Goal: Task Accomplishment & Management: Complete application form

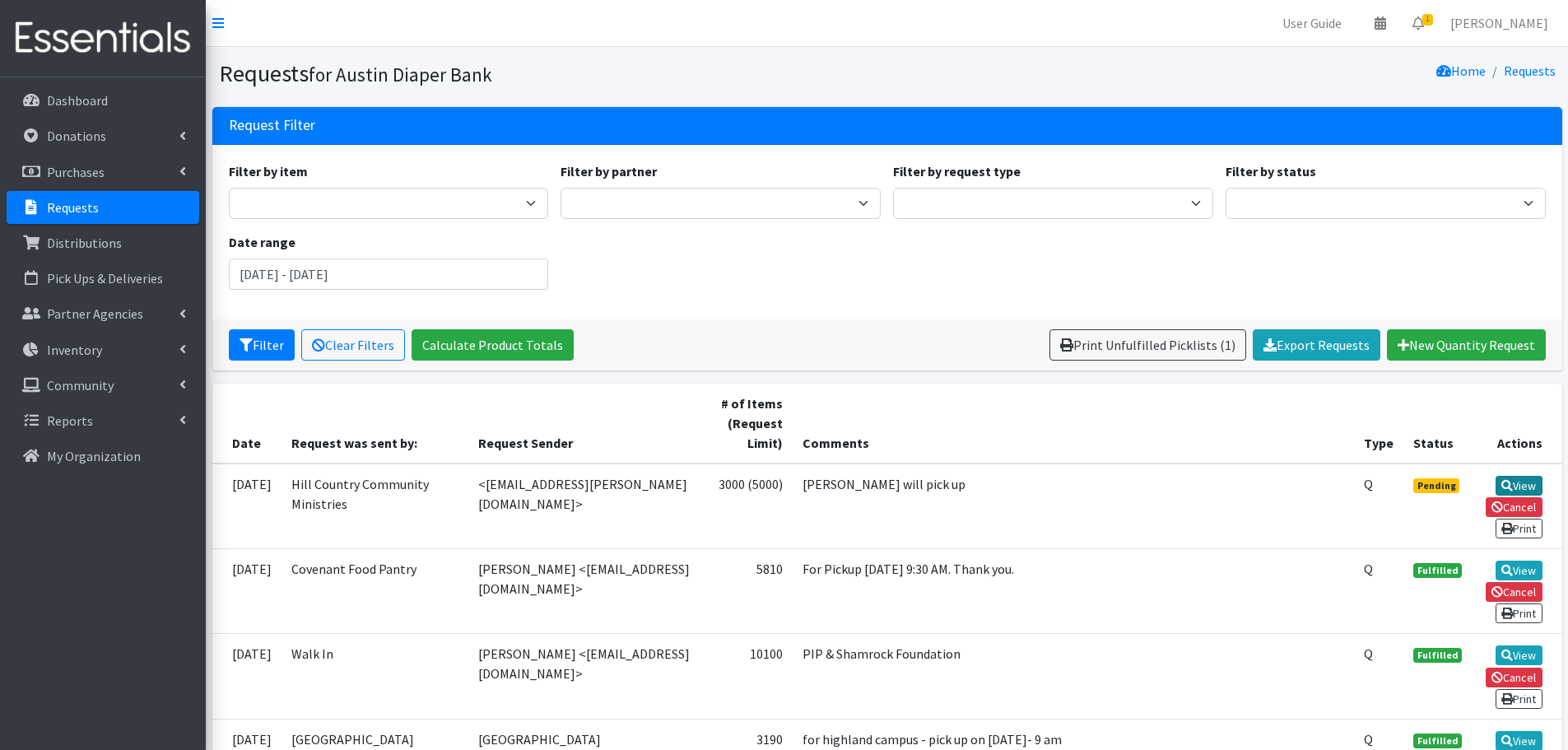
click at [1501, 480] on icon at bounding box center [1507, 485] width 12 height 12
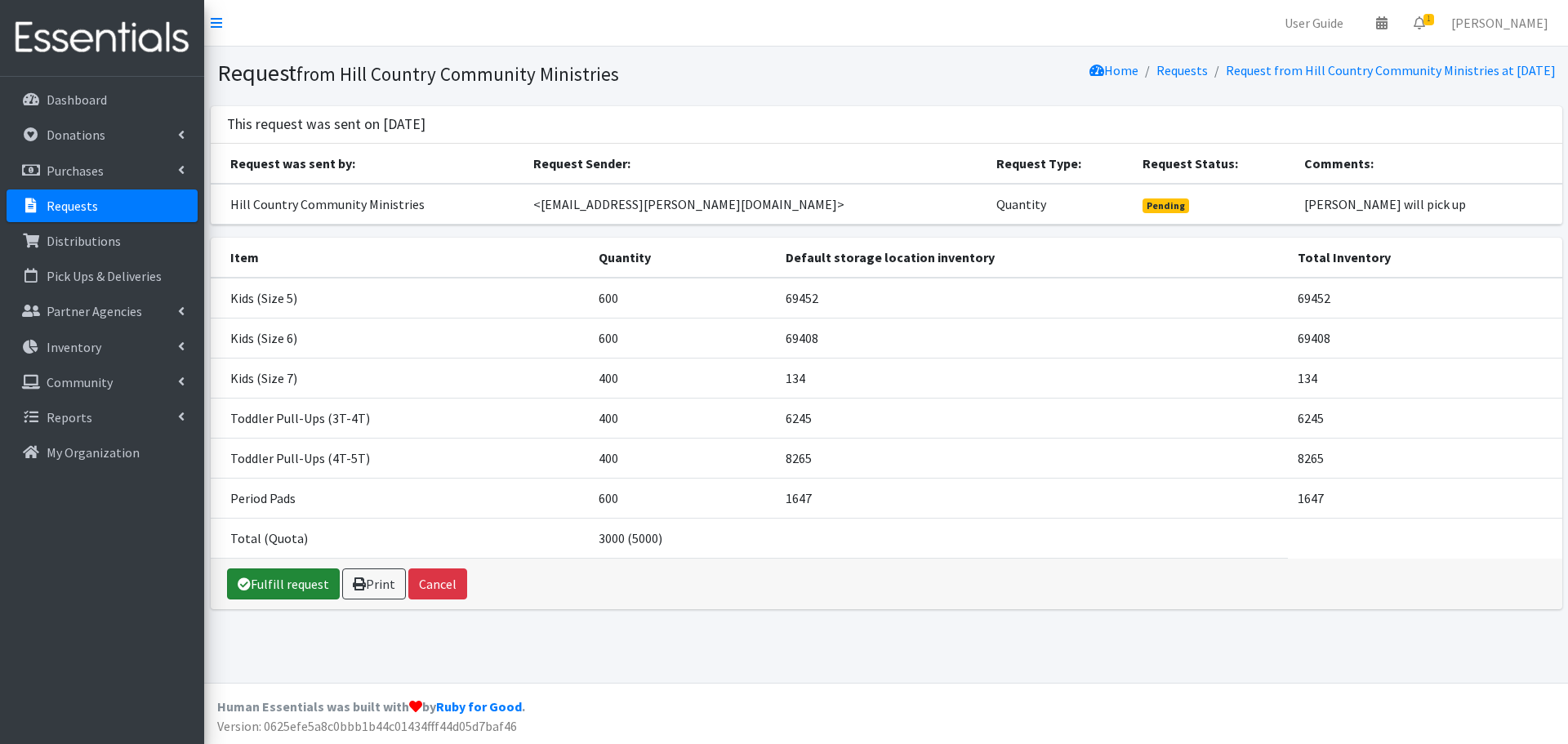
click at [246, 583] on icon at bounding box center [244, 583] width 13 height 13
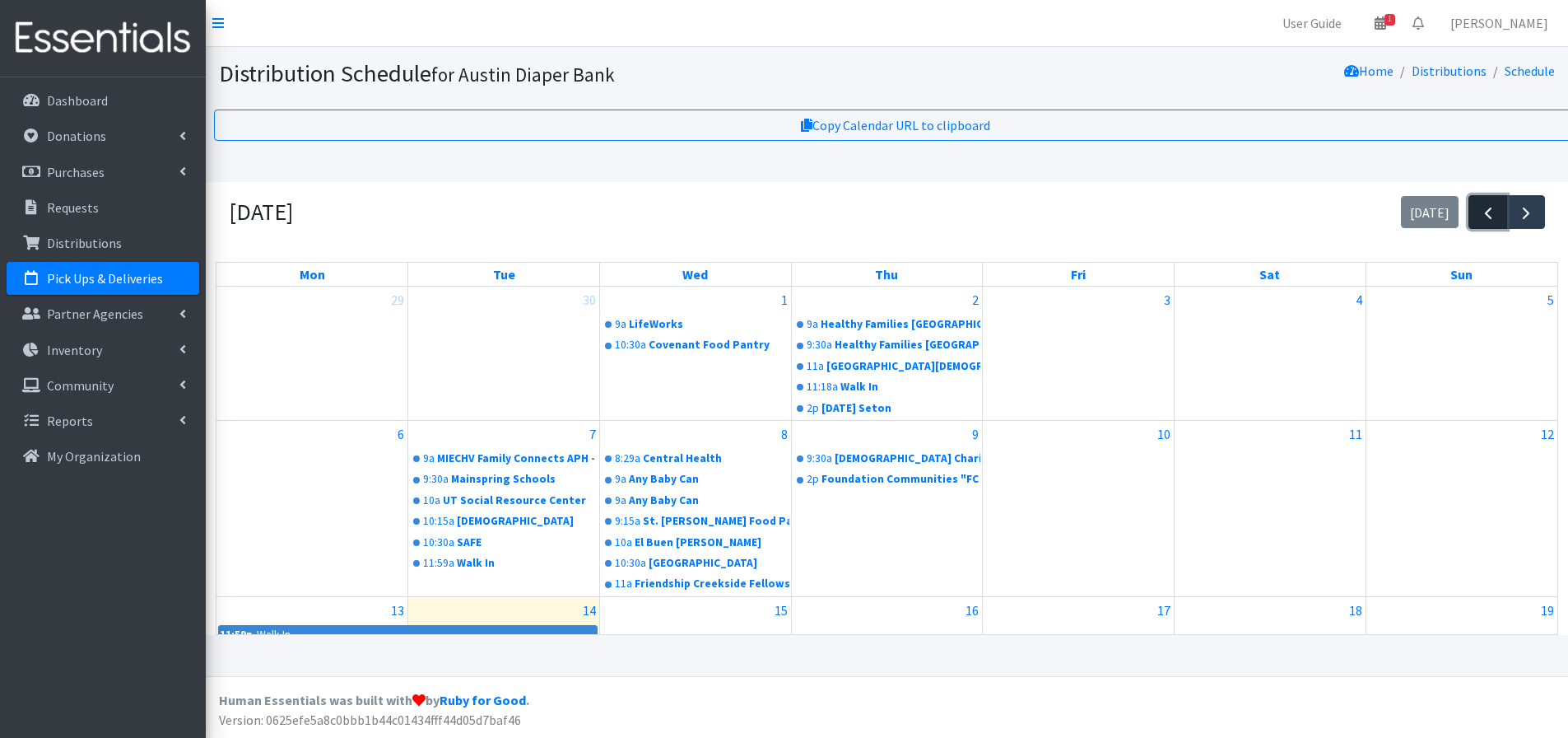
click at [1484, 203] on span "button" at bounding box center [1488, 213] width 20 height 20
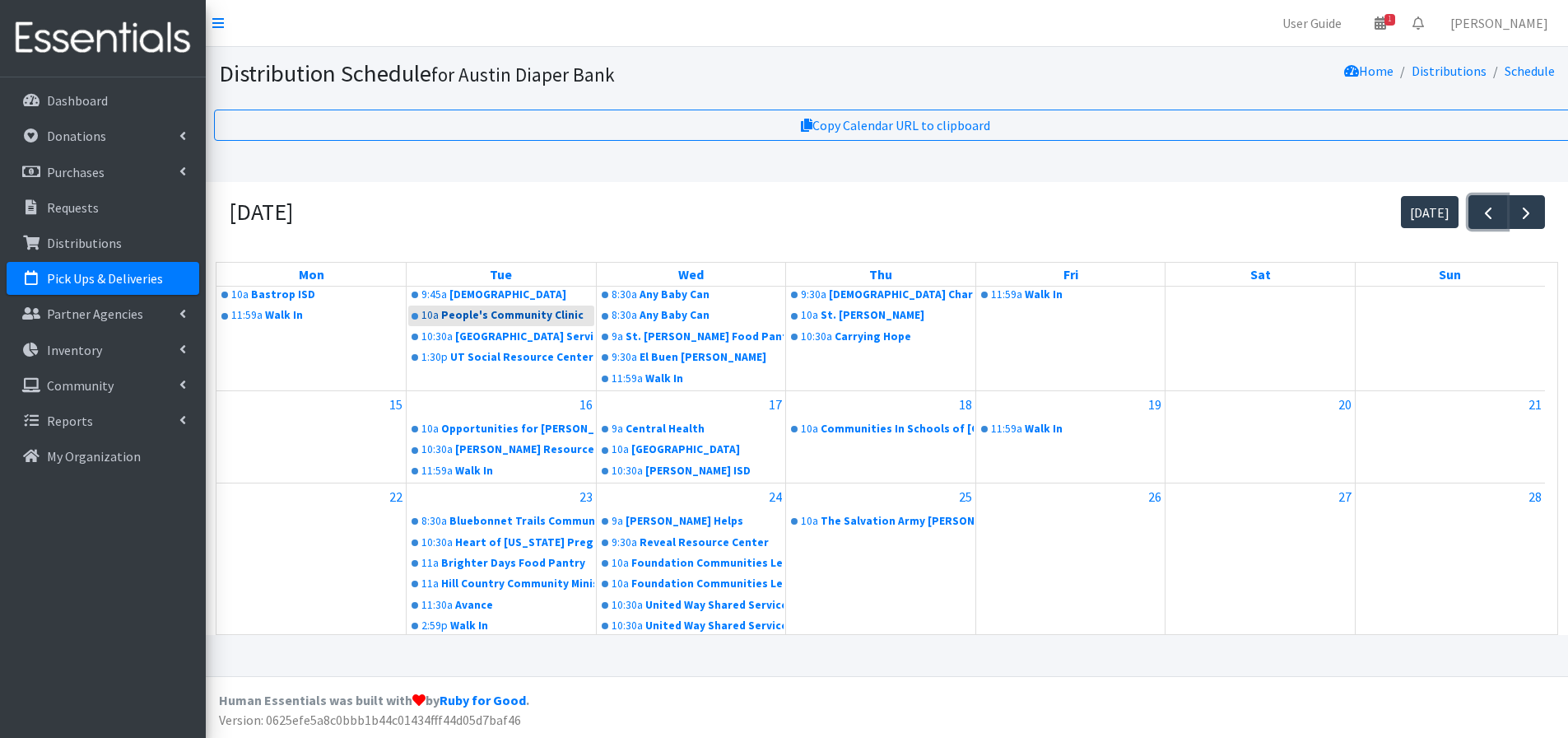
scroll to position [165, 0]
click at [1521, 203] on span "button" at bounding box center [1526, 213] width 20 height 20
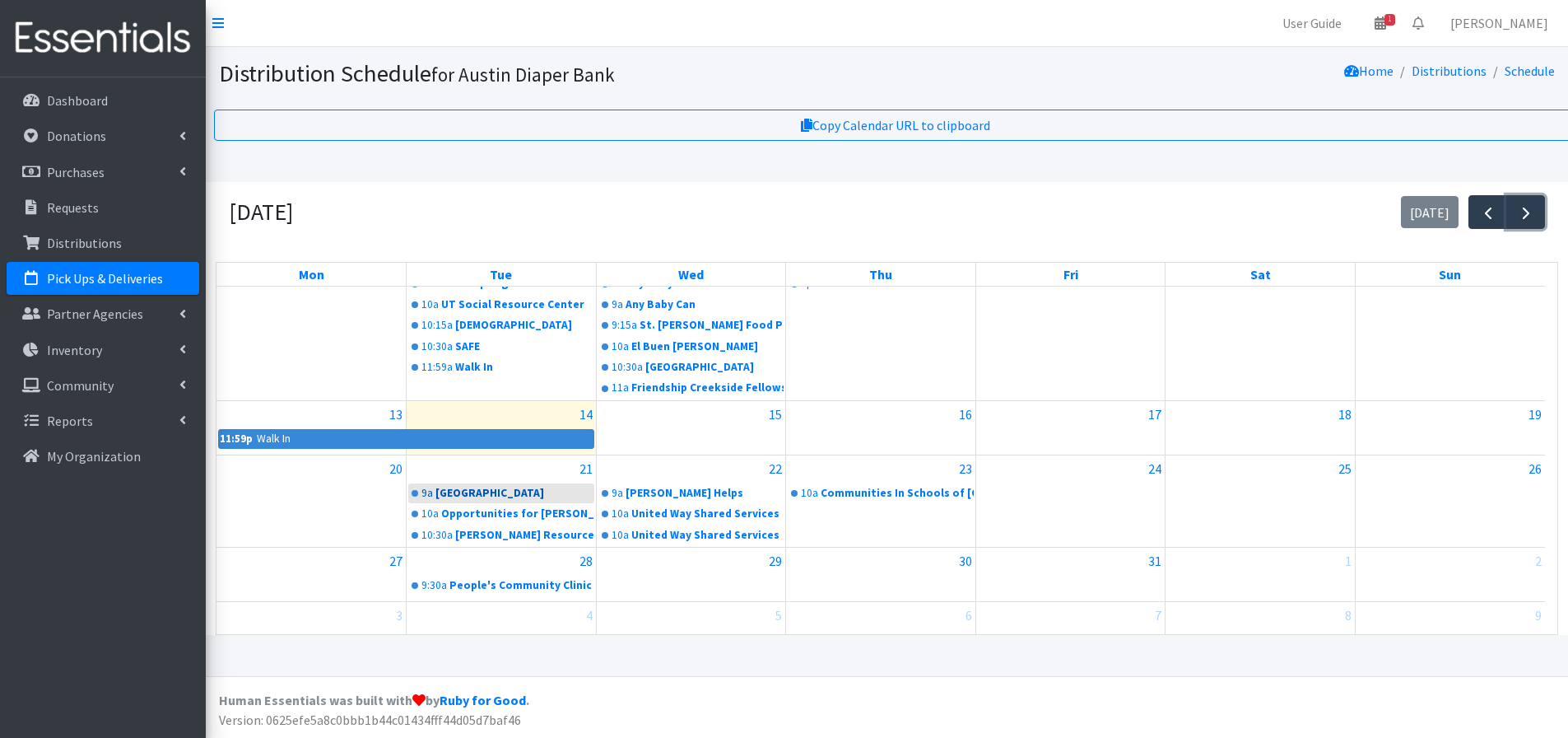
scroll to position [208, 0]
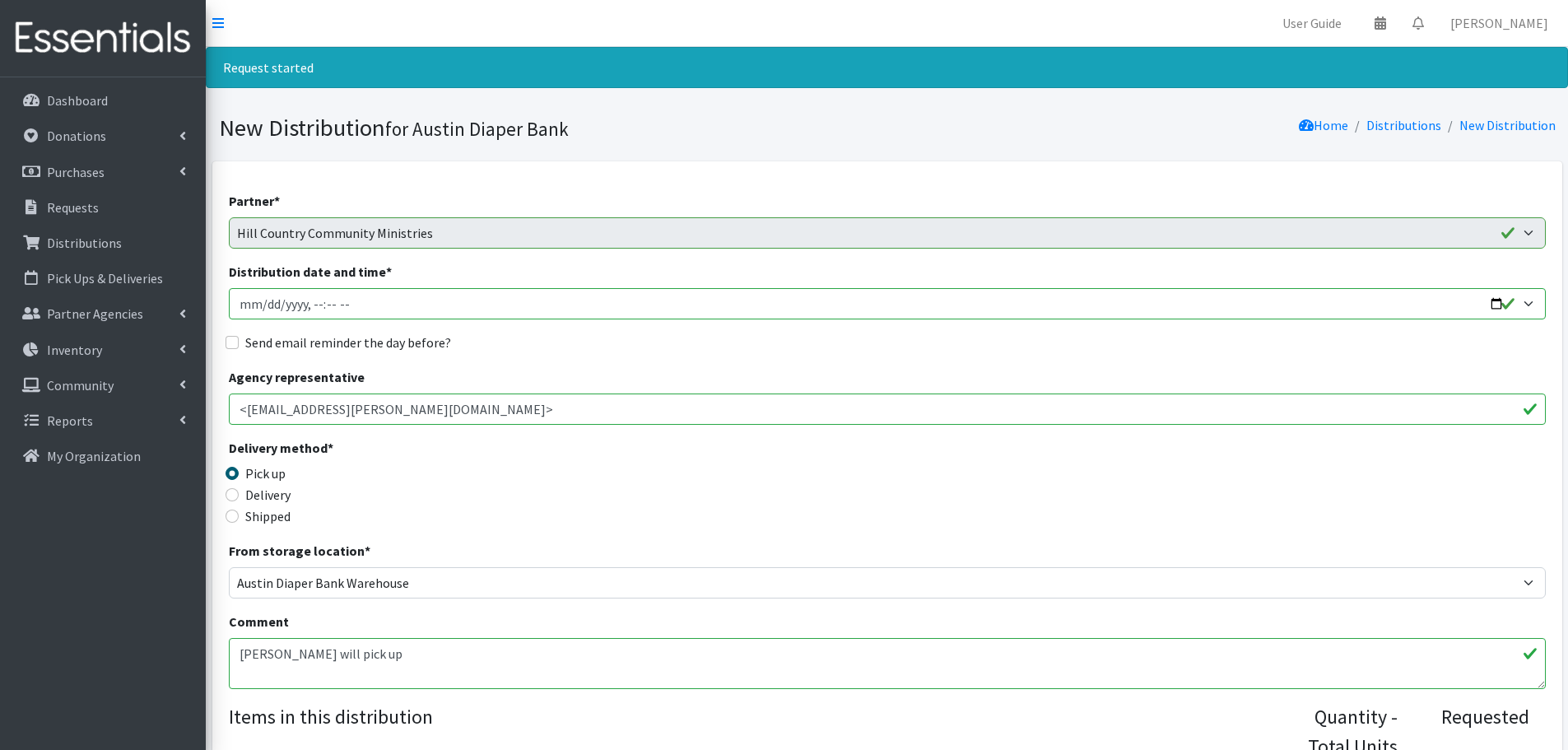
click at [262, 303] on input "Distribution date and time *" at bounding box center [887, 303] width 1317 height 31
type input "2025-10-21T11:00"
click at [227, 344] on input "Send email reminder the day before?" at bounding box center [232, 342] width 13 height 13
checkbox input "true"
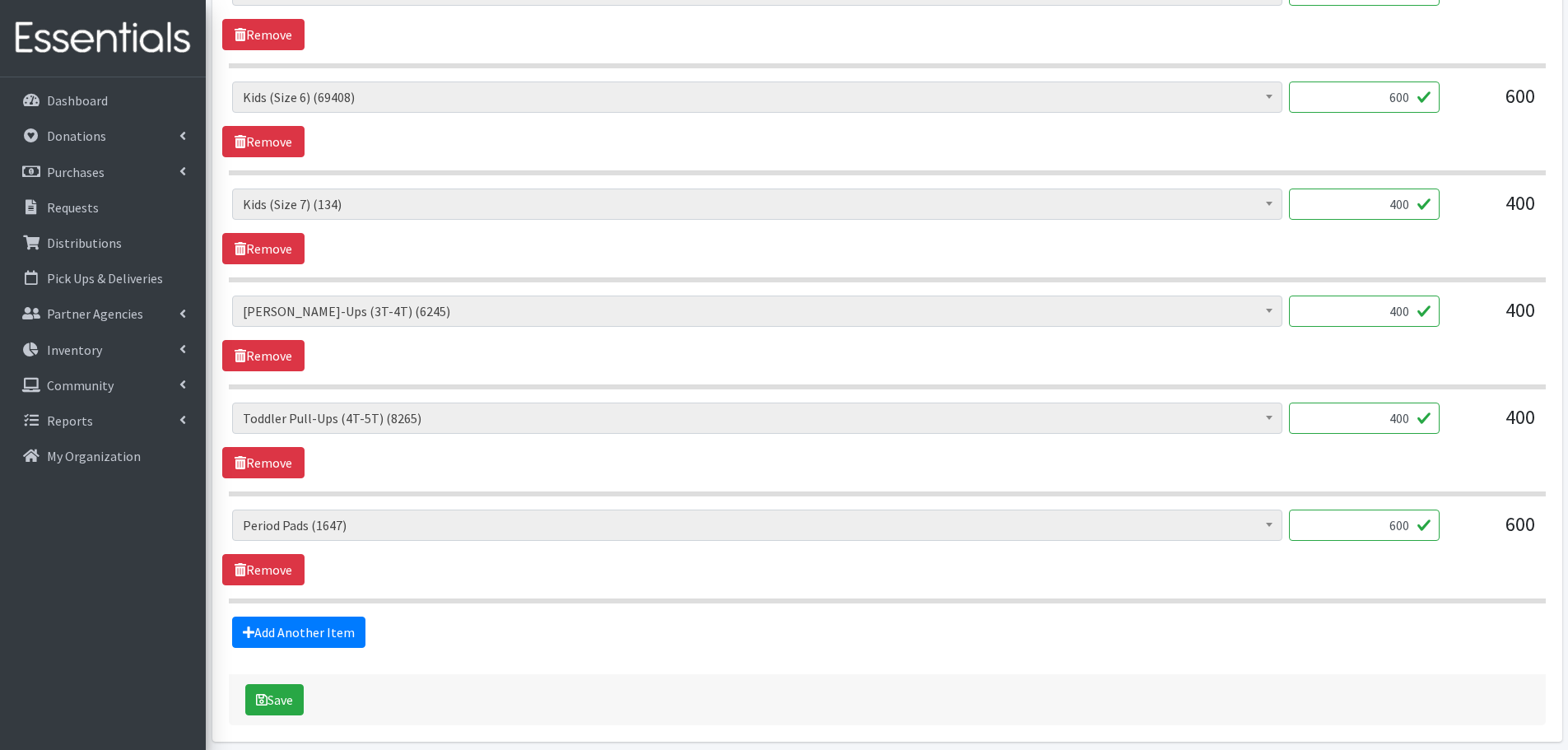
scroll to position [823, 0]
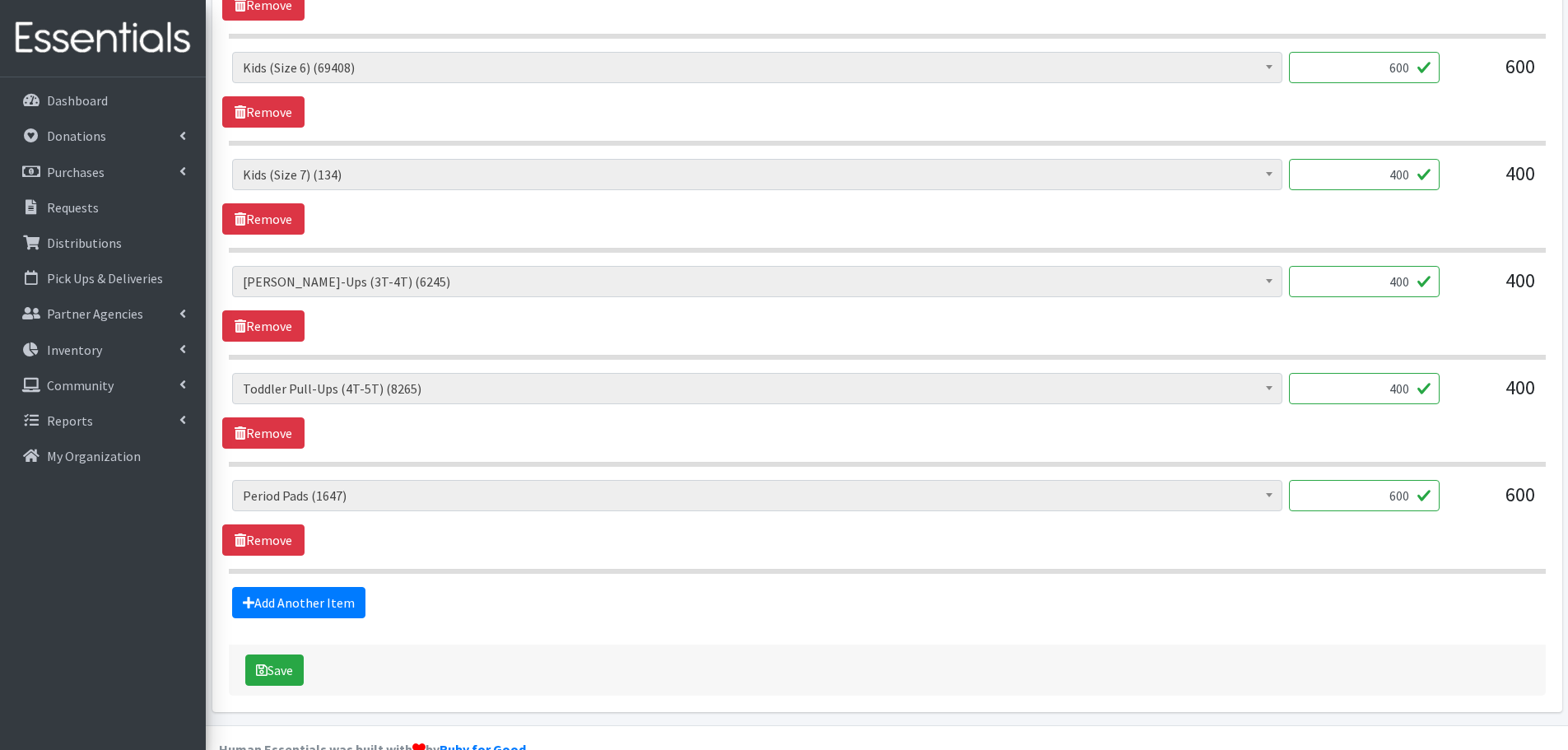
drag, startPoint x: 1384, startPoint y: 500, endPoint x: 1447, endPoint y: 513, distance: 64.3
click at [1447, 513] on div "Baby Formula (442) Kids (Newborn) (3932) Kids (Preemie) (312) Kids (Size 1) (53…" at bounding box center [887, 501] width 1310 height 44
type input "1"
click at [1419, 541] on div "Baby Formula (442) Kids (Newborn) (3932) Kids (Preemie) (312) Kids (Size 1) (53…" at bounding box center [887, 517] width 1330 height 76
drag, startPoint x: 1383, startPoint y: 390, endPoint x: 1490, endPoint y: 388, distance: 107.0
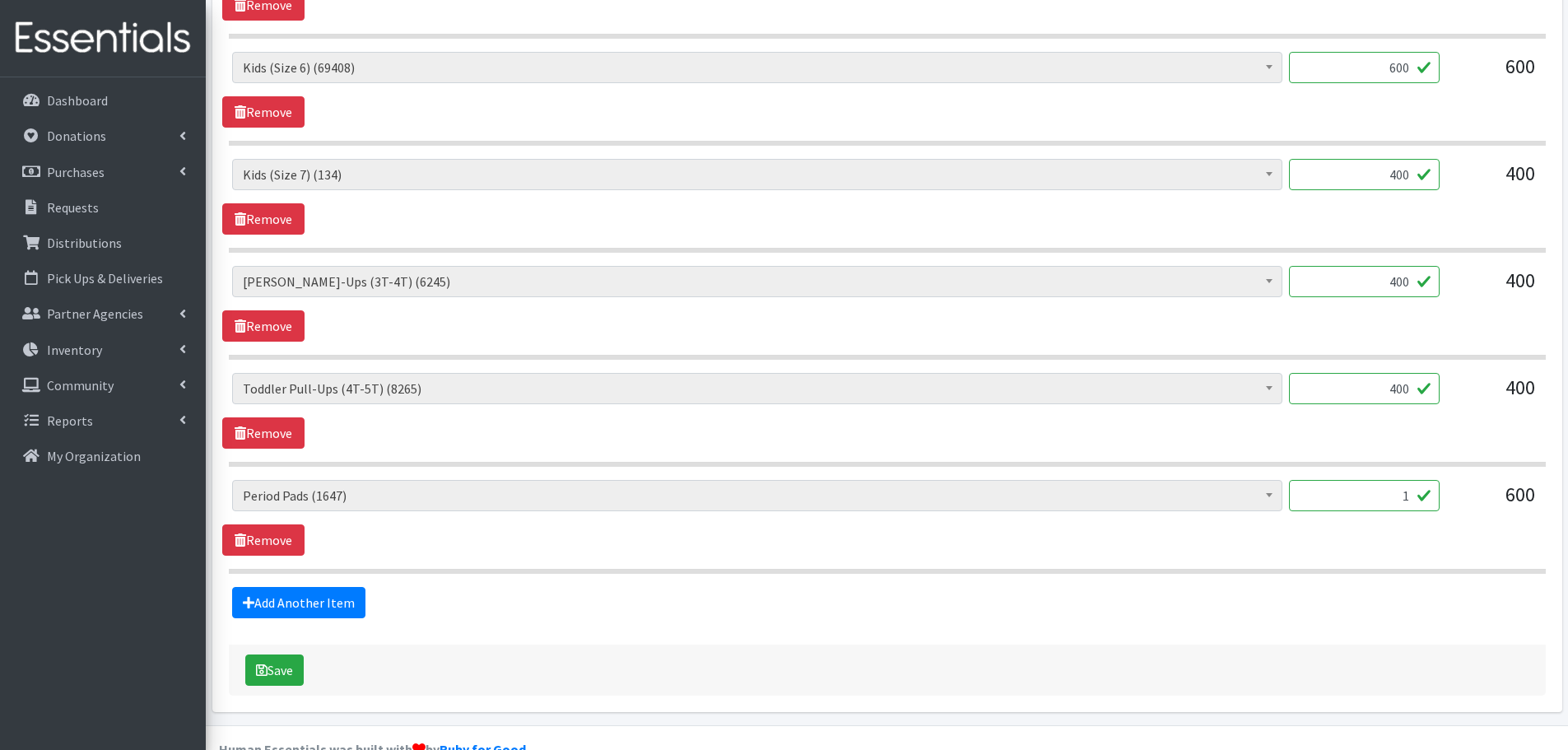
click at [1490, 388] on div "Baby Formula (442) Kids (Newborn) (3932) Kids (Preemie) (312) Kids (Size 1) (53…" at bounding box center [887, 394] width 1310 height 44
type input "100"
drag, startPoint x: 1345, startPoint y: 277, endPoint x: 1475, endPoint y: 309, distance: 133.9
click at [1475, 309] on div "Baby Formula (442) Kids (Newborn) (3932) Kids (Preemie) (312) Kids (Size 1) (53…" at bounding box center [887, 288] width 1310 height 44
type input "100"
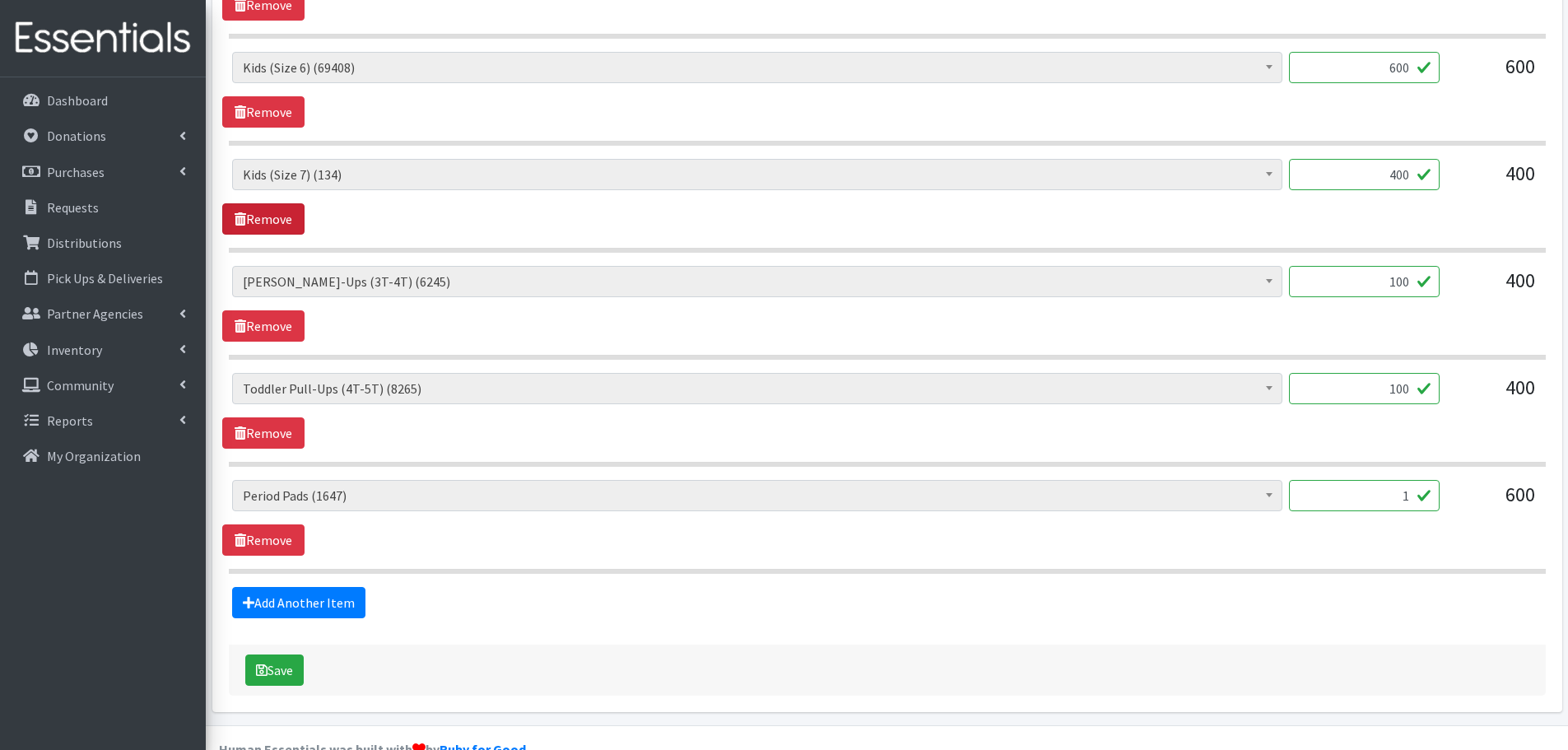
click at [266, 210] on link "Remove" at bounding box center [263, 219] width 82 height 31
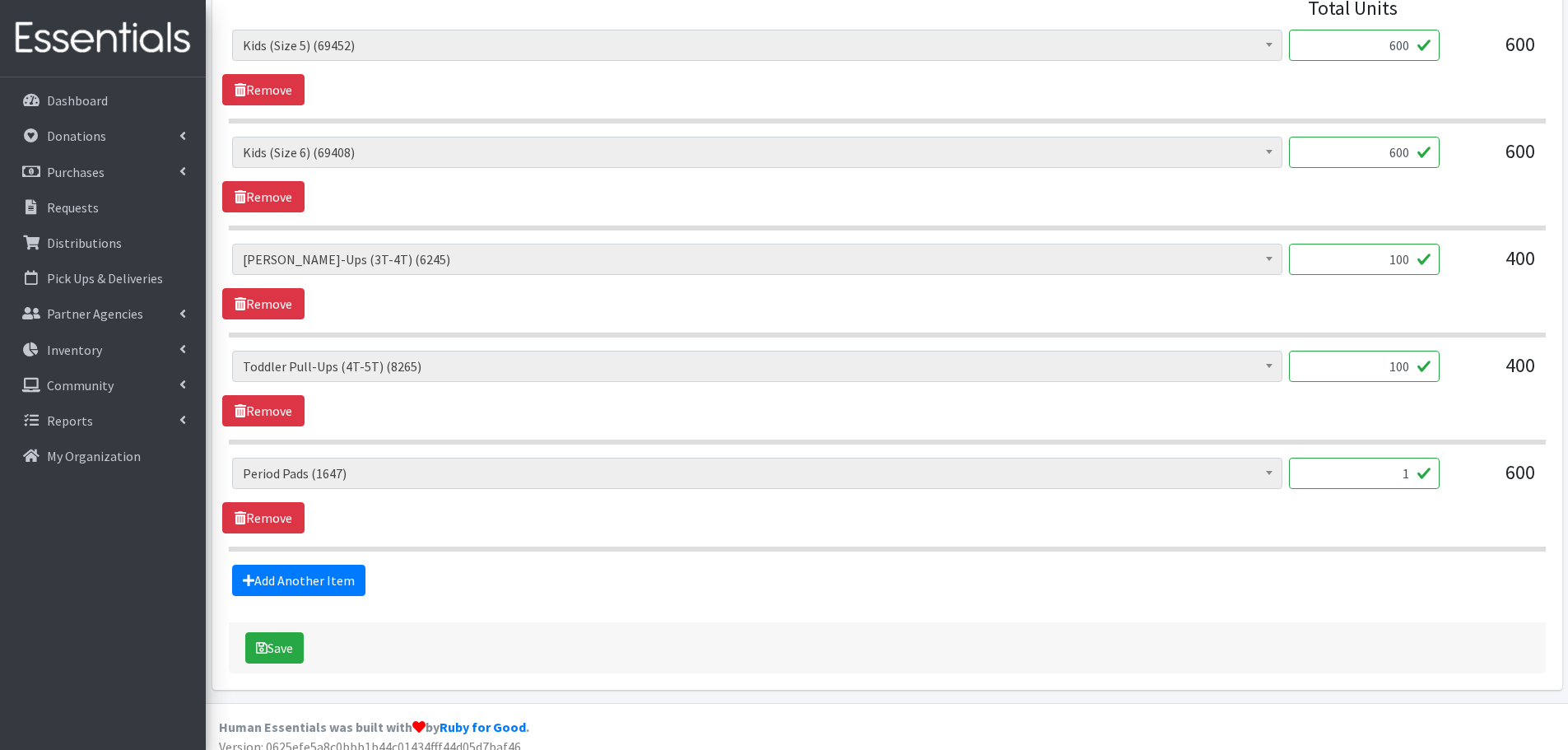
scroll to position [753, 0]
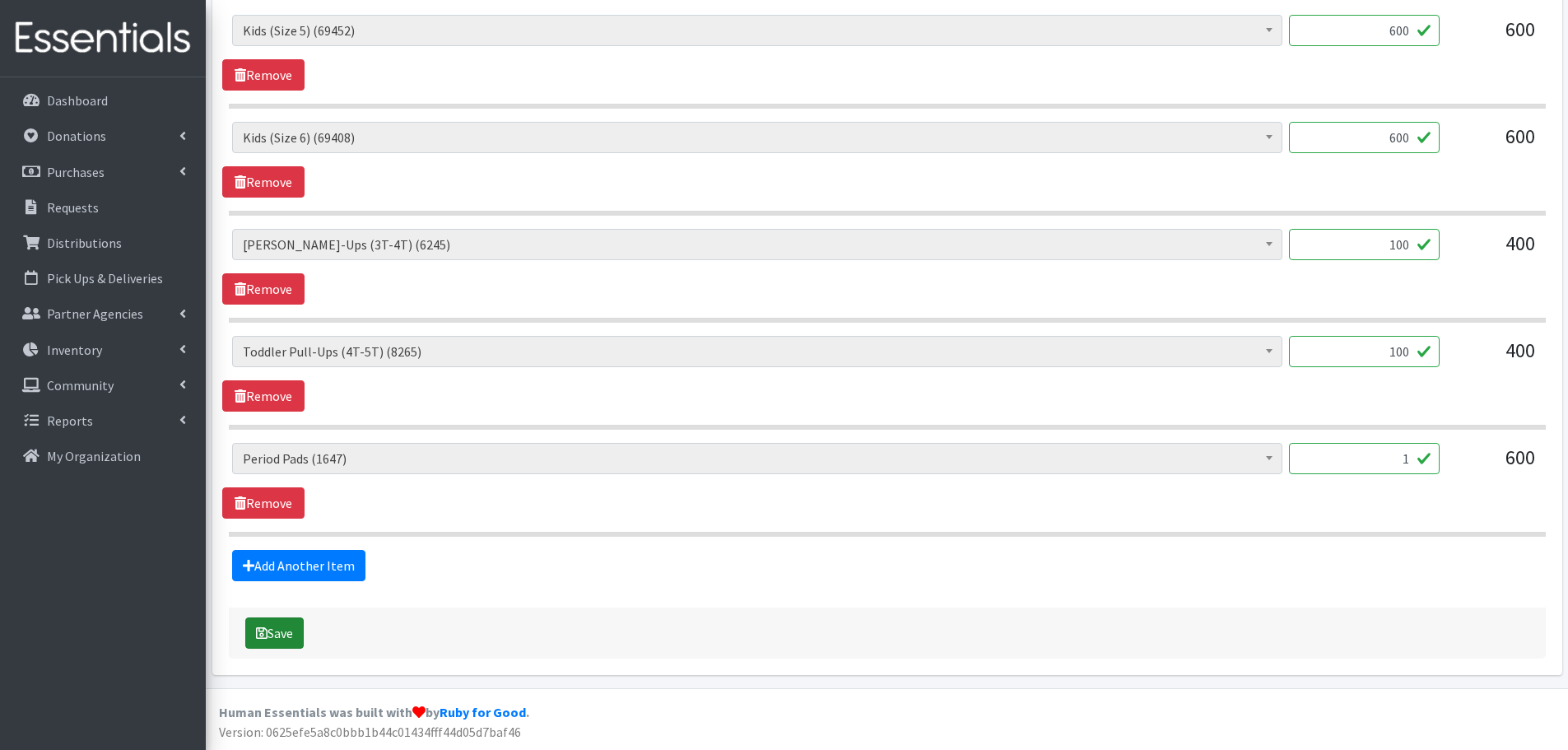
click at [295, 637] on button "Save" at bounding box center [274, 632] width 58 height 31
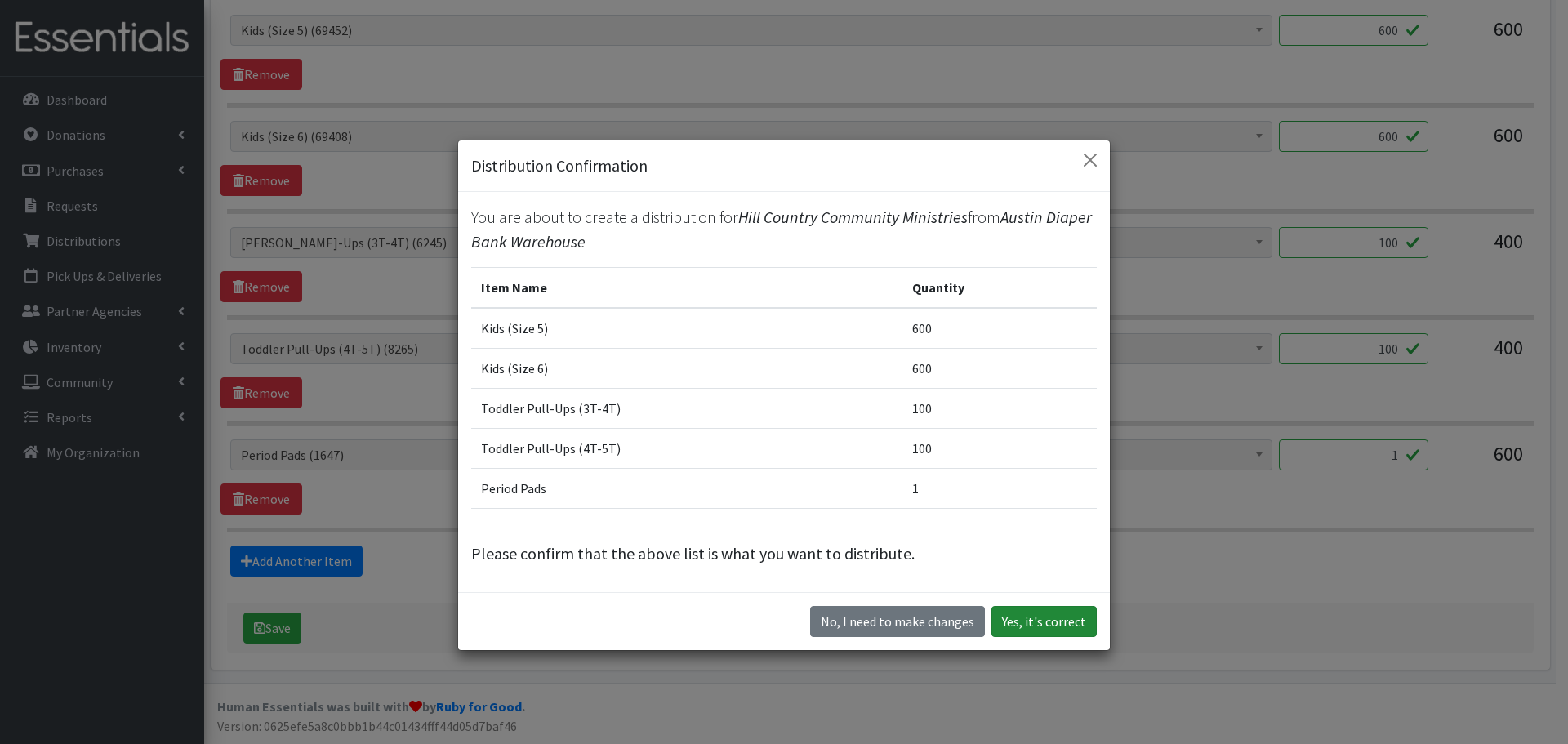
click at [1031, 616] on button "Yes, it's correct" at bounding box center [1044, 621] width 105 height 31
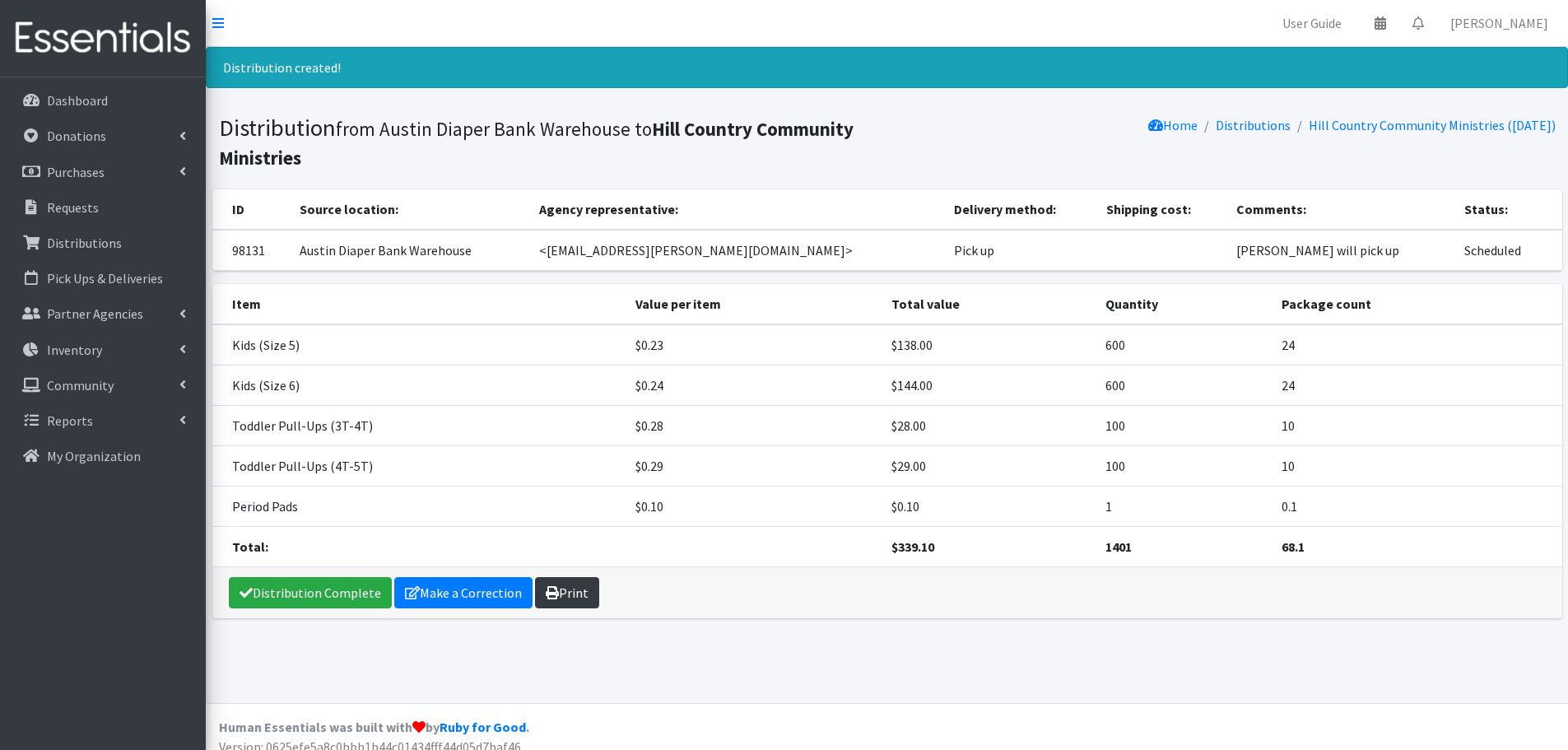
click at [566, 588] on link "Print" at bounding box center [567, 592] width 64 height 31
click at [78, 215] on p "Requests" at bounding box center [73, 207] width 52 height 16
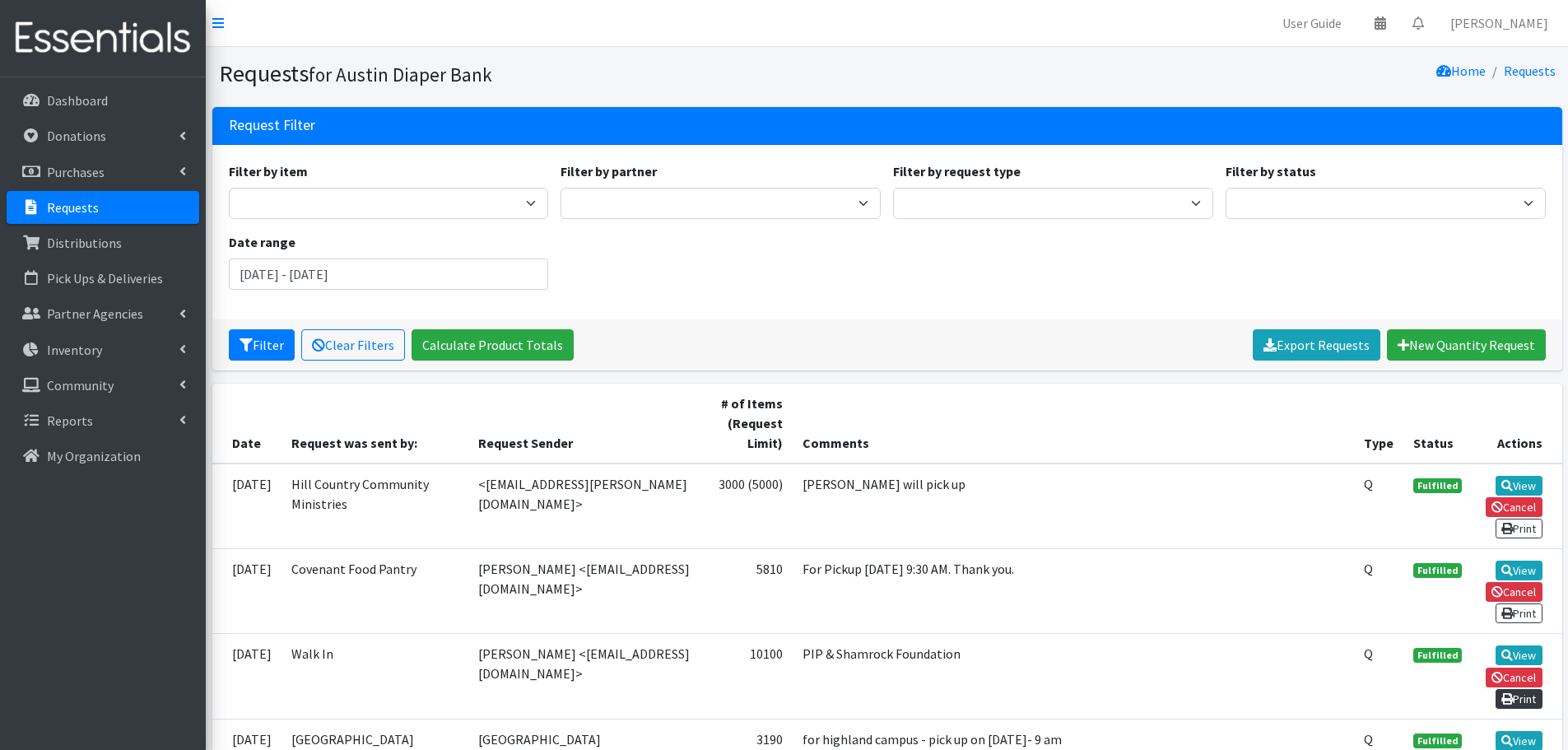
click at [1525, 694] on link "Print" at bounding box center [1519, 699] width 47 height 20
click at [71, 207] on p "Requests" at bounding box center [73, 207] width 52 height 16
